Goal: Find specific fact: Find specific fact

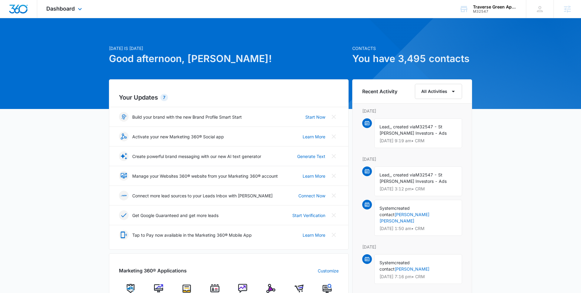
click at [66, 13] on div "Dashboard Apps Reputation Websites Forms CRM Email Social Shop Content Ads Inte…" at bounding box center [64, 9] width 55 height 18
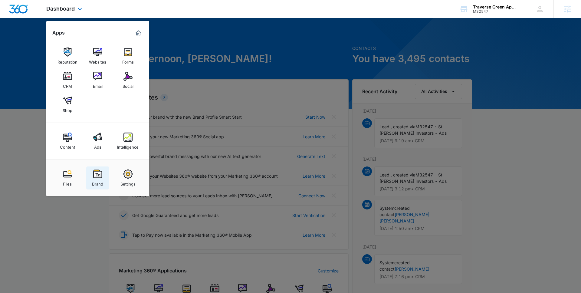
click at [96, 172] on img at bounding box center [97, 174] width 9 height 9
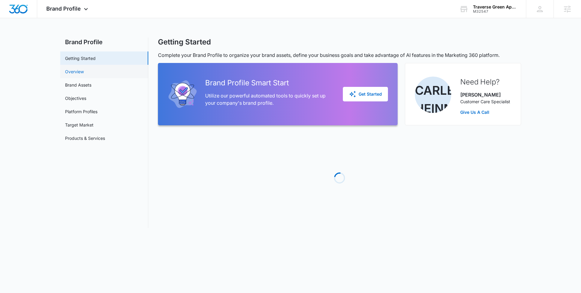
click at [84, 73] on link "Overview" at bounding box center [74, 71] width 19 height 6
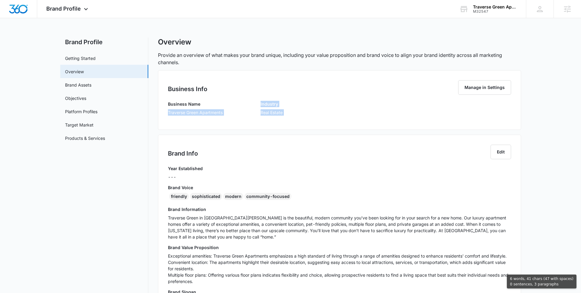
drag, startPoint x: 169, startPoint y: 113, endPoint x: 246, endPoint y: 140, distance: 82.3
click at [247, 140] on div "Business Info Manage in Settings Business Name Traverse Green Apartments Indust…" at bounding box center [339, 258] width 363 height 377
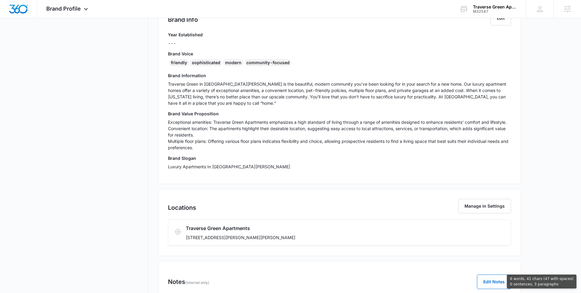
scroll to position [166, 0]
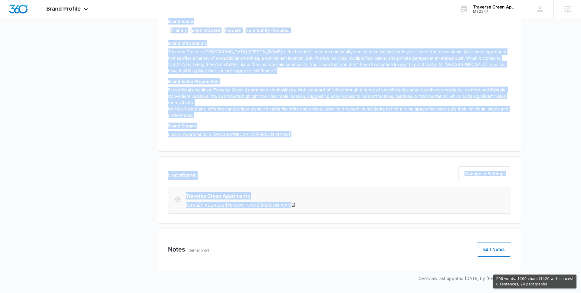
click at [281, 203] on p "[STREET_ADDRESS][PERSON_NAME][PERSON_NAME]" at bounding box center [311, 205] width 251 height 6
copy div "Loremips Dolor Sitametcon Adipisci Elit Seddoe Tempo Inci Utla Etdo Magnaaliqua…"
